Goal: Check status: Check status

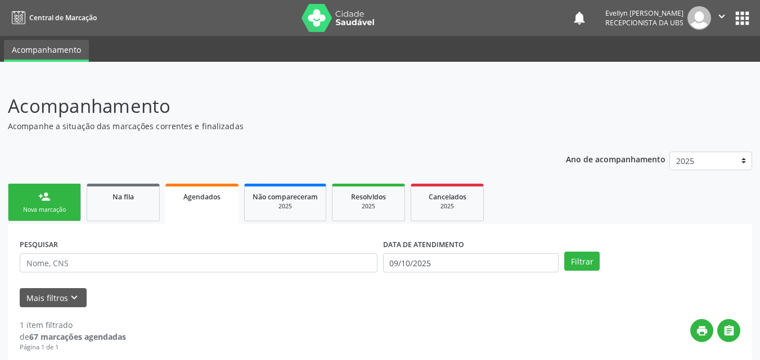
scroll to position [129, 0]
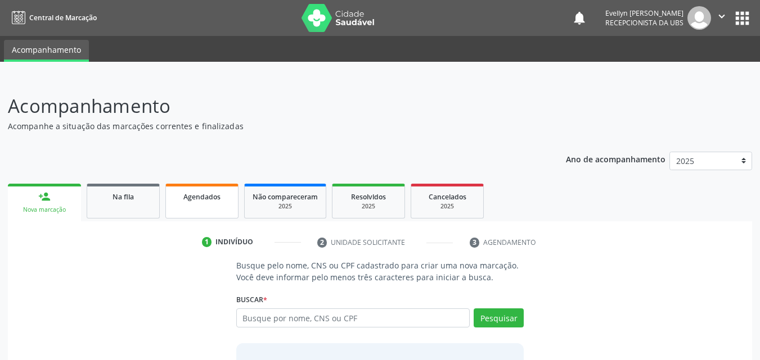
click at [189, 202] on div "Agendados" at bounding box center [202, 197] width 56 height 12
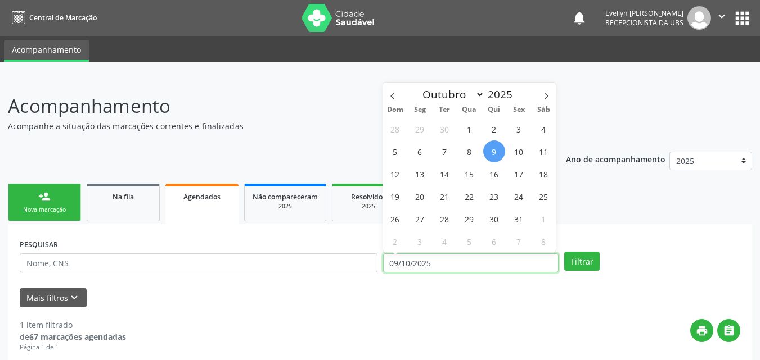
click at [511, 261] on input "09/10/2025" at bounding box center [471, 263] width 176 height 19
click at [398, 102] on span at bounding box center [392, 92] width 19 height 19
select select "7"
click at [515, 136] on span "1" at bounding box center [519, 129] width 22 height 22
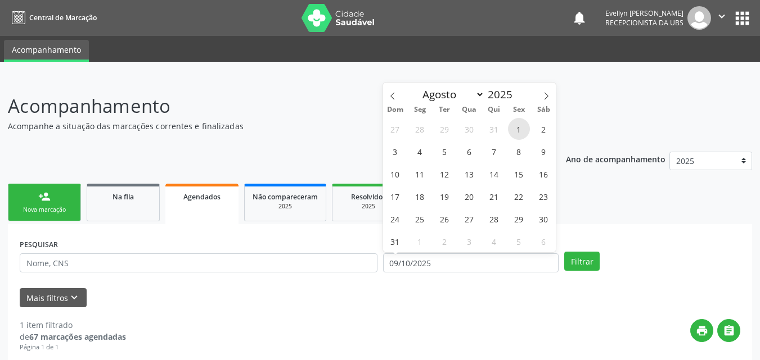
type input "01/08/2025"
click at [547, 96] on icon at bounding box center [546, 96] width 8 height 8
select select "9"
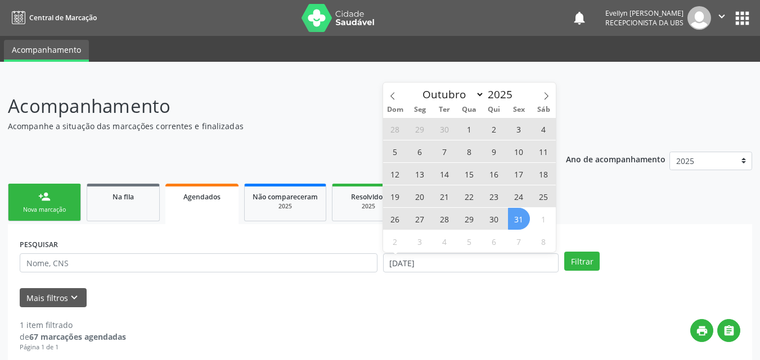
click at [517, 214] on span "31" at bounding box center [519, 219] width 22 height 22
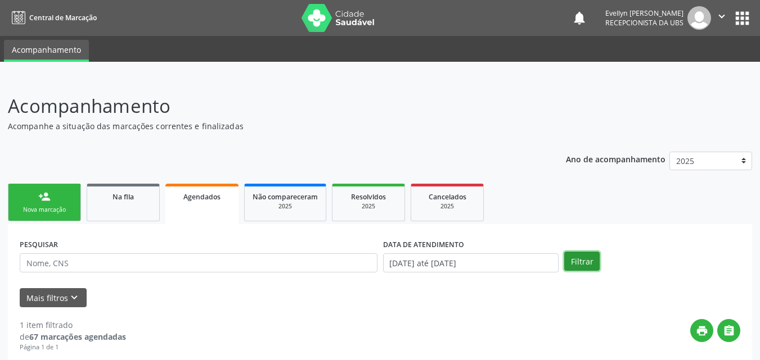
click at [575, 263] on button "Filtrar" at bounding box center [581, 261] width 35 height 19
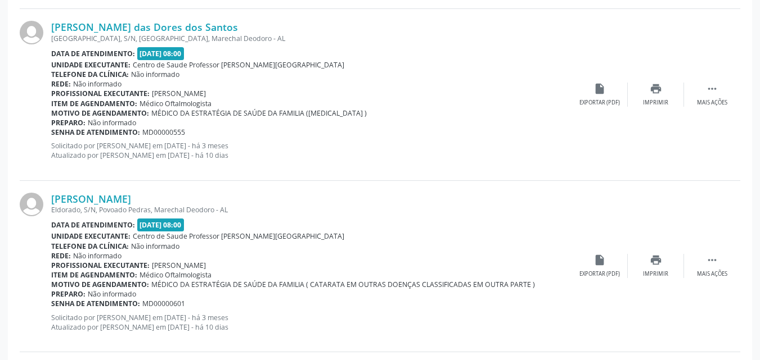
scroll to position [2610, 0]
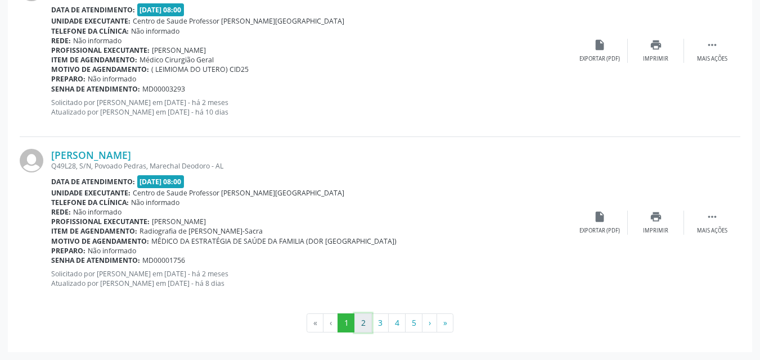
click at [364, 328] on button "2" at bounding box center [362, 323] width 17 height 19
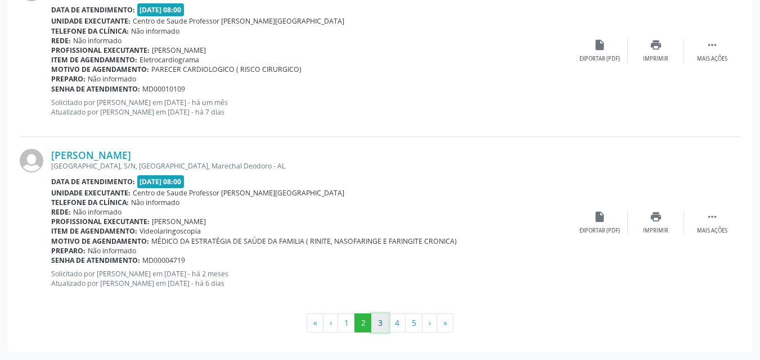
click at [383, 327] on button "3" at bounding box center [379, 323] width 17 height 19
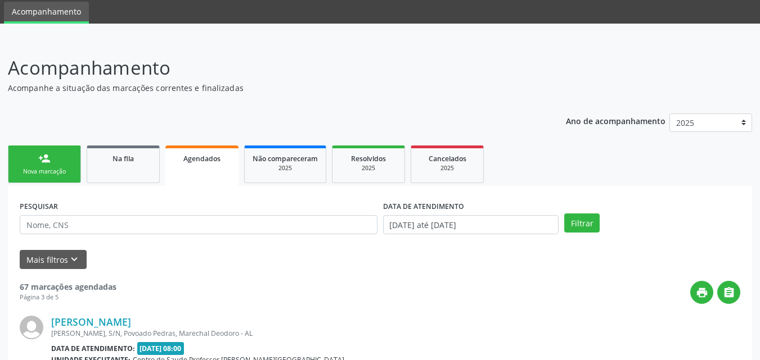
scroll to position [2657, 0]
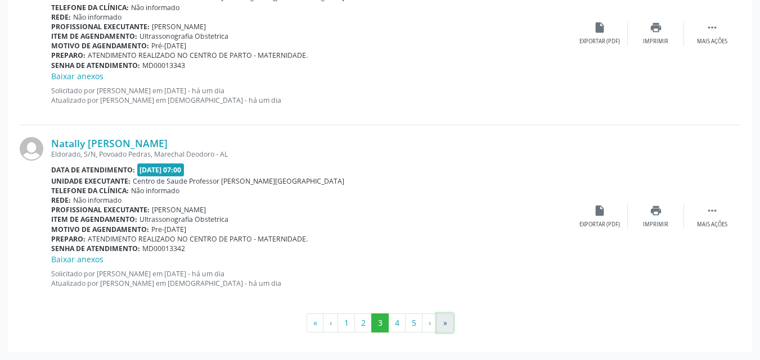
click at [447, 323] on button "»" at bounding box center [444, 323] width 17 height 19
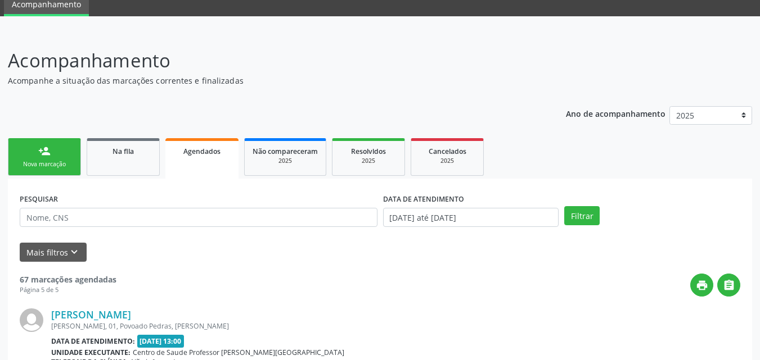
scroll to position [0, 0]
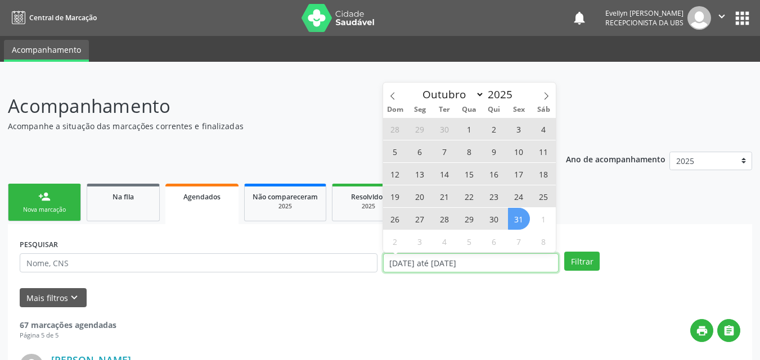
click at [408, 260] on input "01/08/2025 até 31/10/2025" at bounding box center [471, 263] width 176 height 19
click at [484, 154] on span "9" at bounding box center [494, 152] width 22 height 22
type input "09/10/2025"
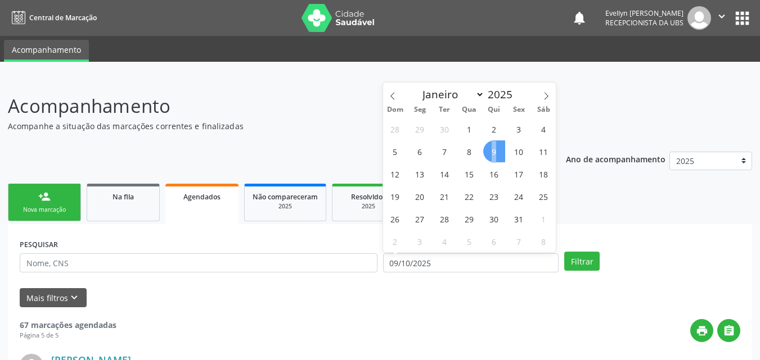
click at [484, 154] on span "9" at bounding box center [494, 152] width 22 height 22
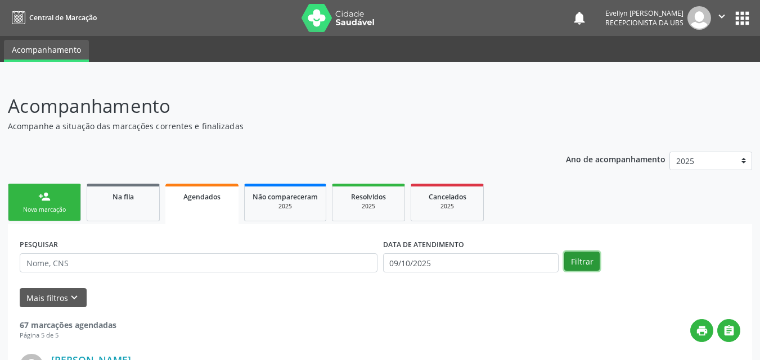
click at [574, 264] on button "Filtrar" at bounding box center [581, 261] width 35 height 19
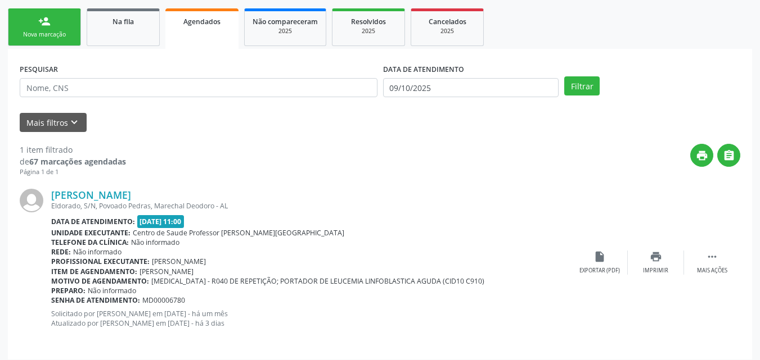
scroll to position [183, 0]
